Goal: Task Accomplishment & Management: Manage account settings

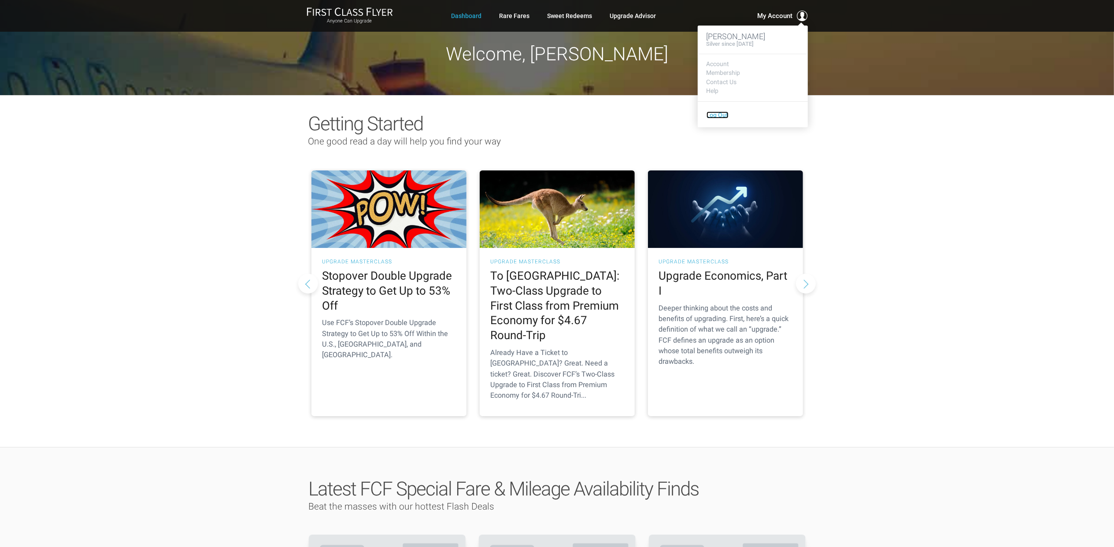
click at [716, 115] on link "Log Out" at bounding box center [717, 114] width 22 height 7
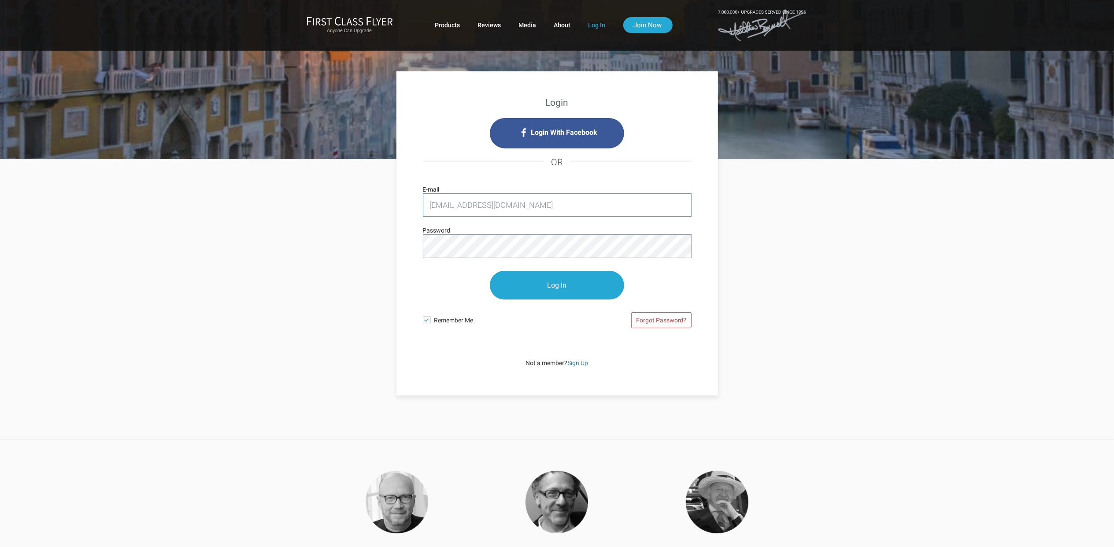
click at [507, 212] on input "[EMAIL_ADDRESS][DOMAIN_NAME]" at bounding box center [557, 204] width 269 height 23
click at [506, 214] on input "[EMAIL_ADDRESS][DOMAIN_NAME]" at bounding box center [557, 204] width 269 height 23
type input "[EMAIL_ADDRESS][DOMAIN_NAME]"
click at [644, 262] on form "[EMAIL_ADDRESS][DOMAIN_NAME] E-mail Password Log In Remember Me Forgot Password?" at bounding box center [557, 264] width 269 height 142
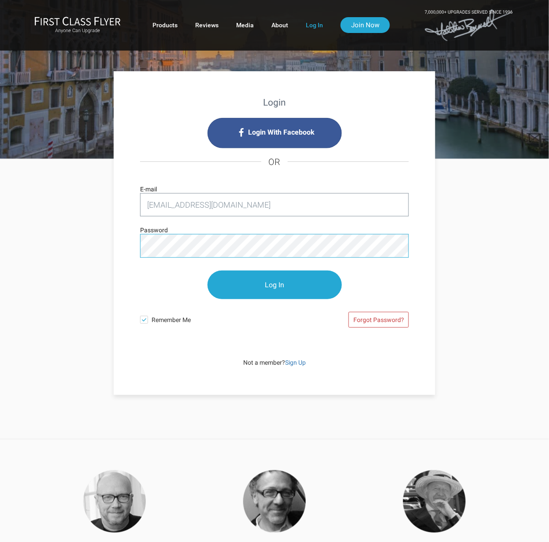
click at [107, 258] on div "Login Login With Facebook OR mstempatravel@yahoo.com E-mail Password Log In Rem…" at bounding box center [274, 277] width 515 height 236
drag, startPoint x: 391, startPoint y: 285, endPoint x: 374, endPoint y: 282, distance: 18.0
click at [391, 285] on p "Log In" at bounding box center [274, 285] width 269 height 46
click at [260, 288] on input "Log In" at bounding box center [274, 285] width 134 height 29
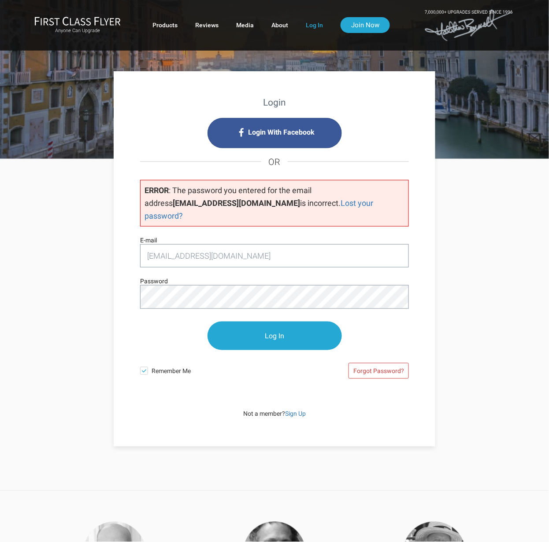
click at [115, 323] on div "Login Login With Facebook OR ERROR : The password you entered for the email add…" at bounding box center [274, 259] width 321 height 376
click at [283, 324] on input "Log In" at bounding box center [274, 336] width 134 height 29
